Goal: Navigation & Orientation: Locate item on page

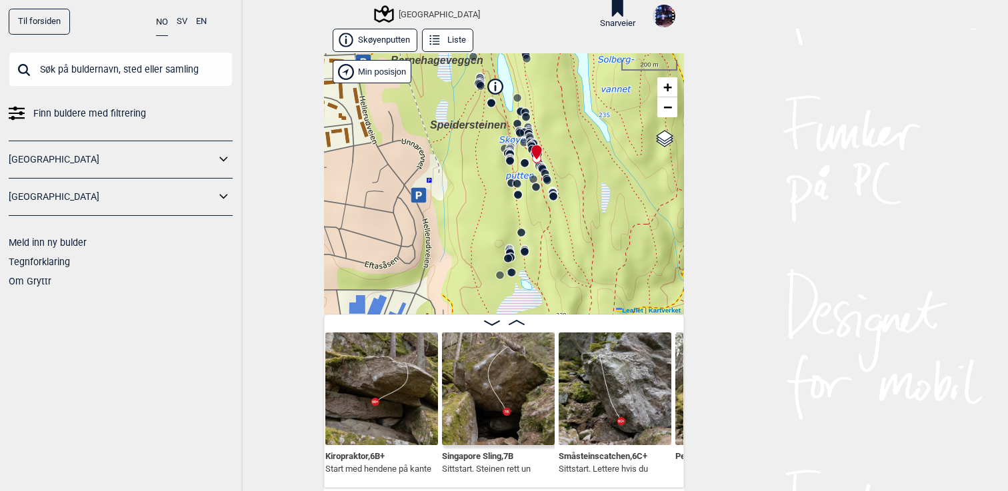
scroll to position [0, 17725]
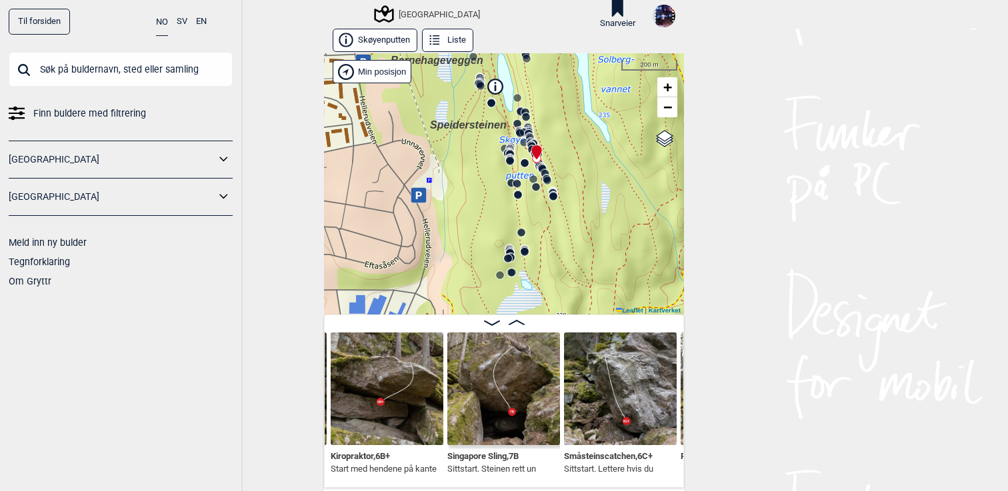
click at [493, 409] on img at bounding box center [503, 389] width 113 height 113
